Goal: Information Seeking & Learning: Check status

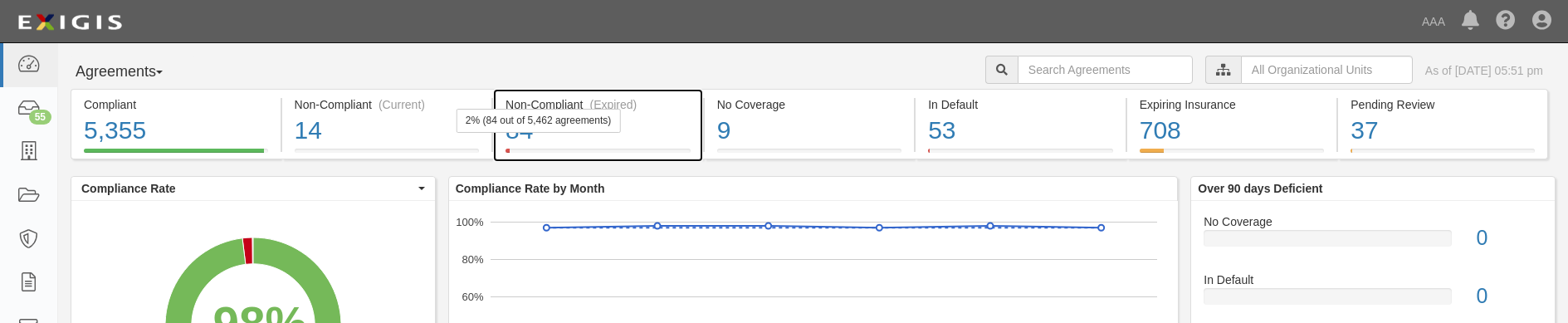
click at [526, 104] on div "Non-Compliant (Expired)" at bounding box center [597, 104] width 185 height 16
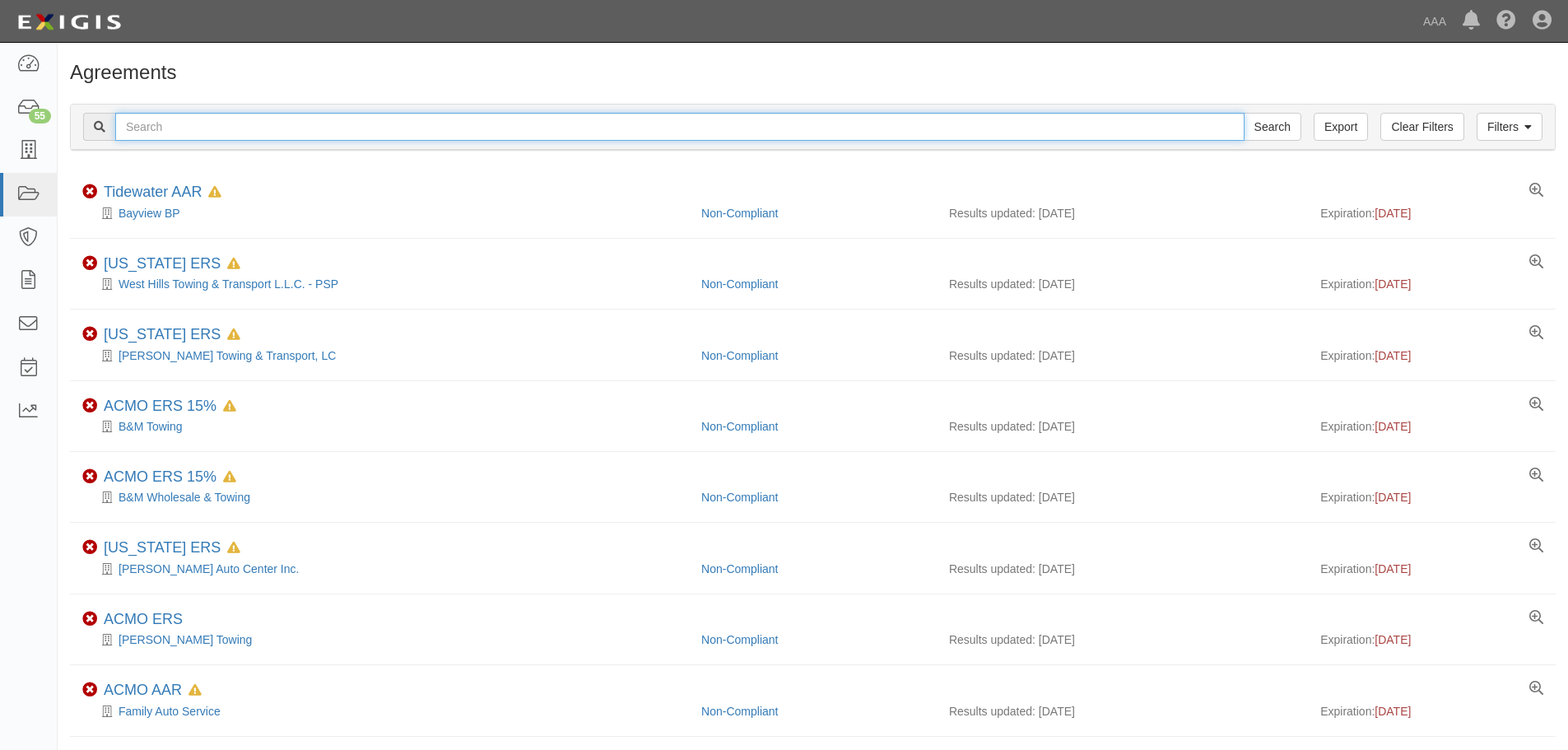
click at [286, 131] on input "text" at bounding box center [679, 127] width 1129 height 28
type input "sims"
click at [1244, 113] on input "Search" at bounding box center [1272, 127] width 58 height 28
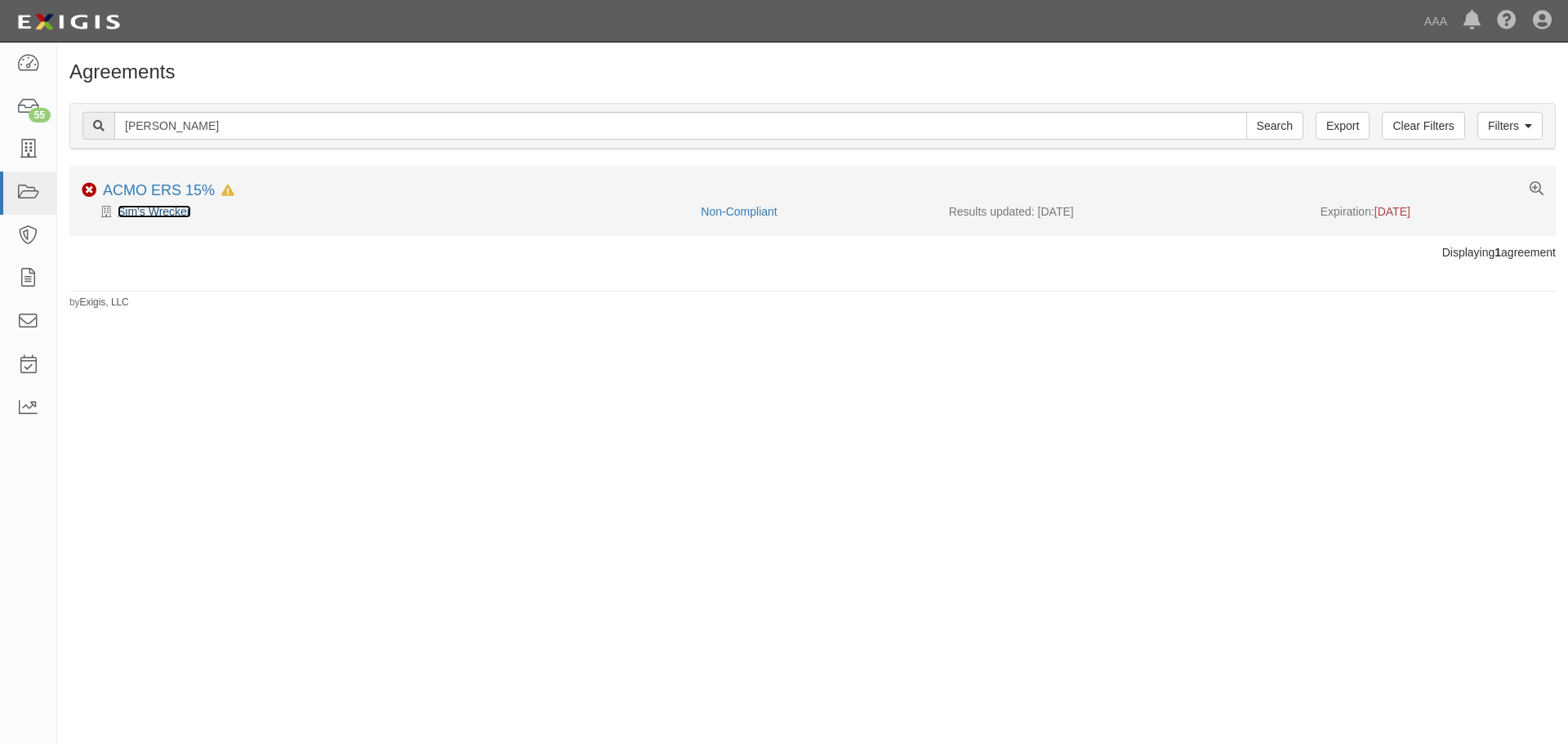
click at [150, 215] on link "Sim's Wrecker" at bounding box center [154, 211] width 73 height 13
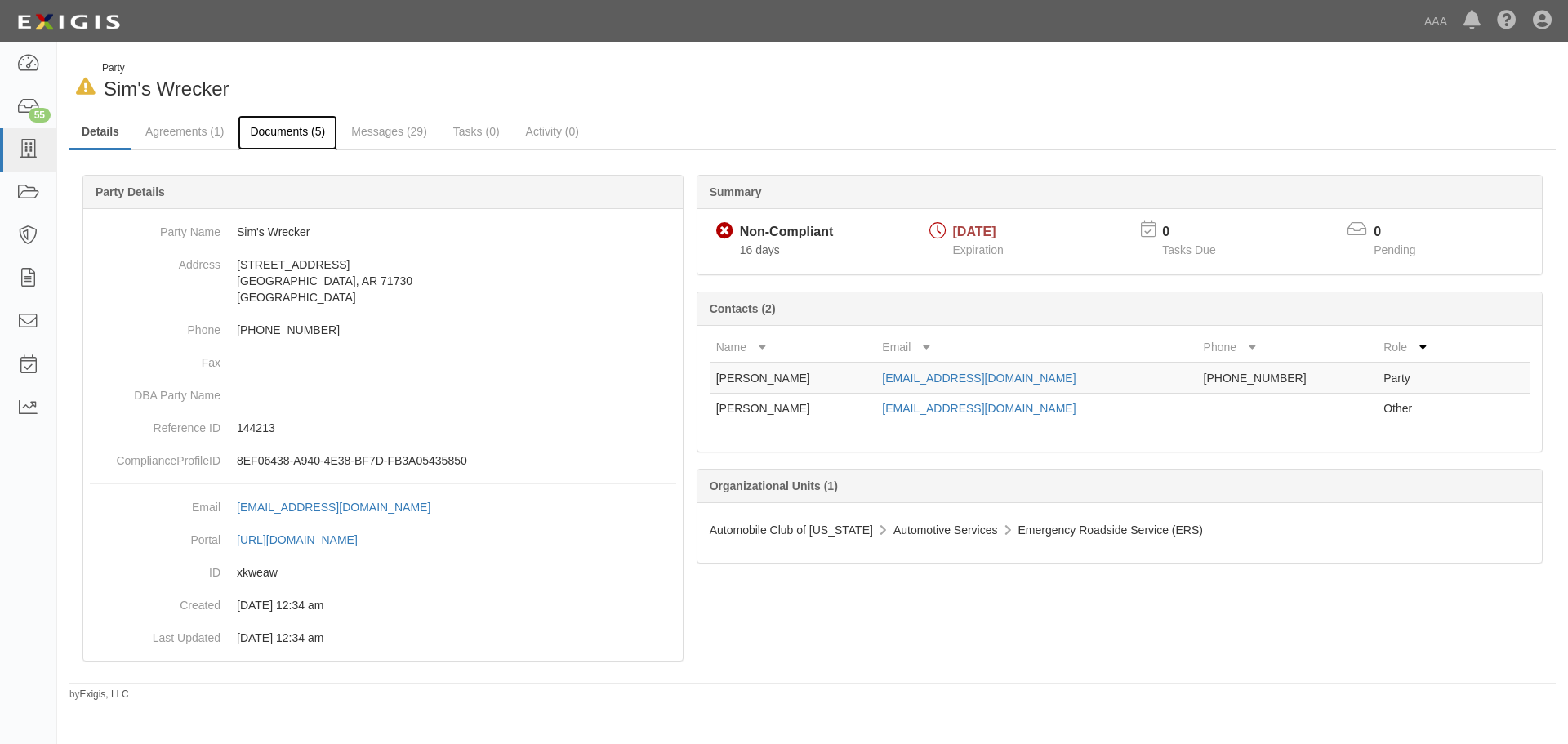
click at [293, 132] on link "Documents (5)" at bounding box center [288, 132] width 100 height 35
